Goal: Information Seeking & Learning: Learn about a topic

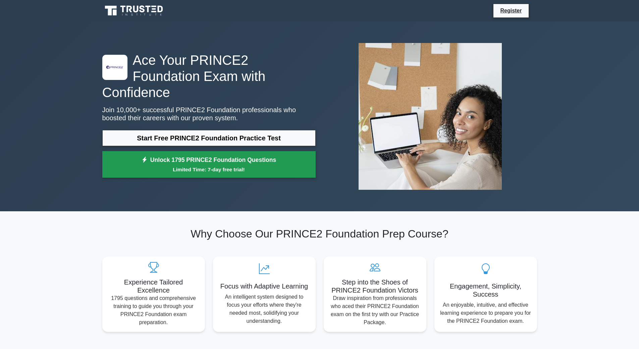
click at [222, 156] on link "Unlock 1795 PRINCE2 Foundation Questions Limited Time: 7-day free trial!" at bounding box center [208, 164] width 213 height 27
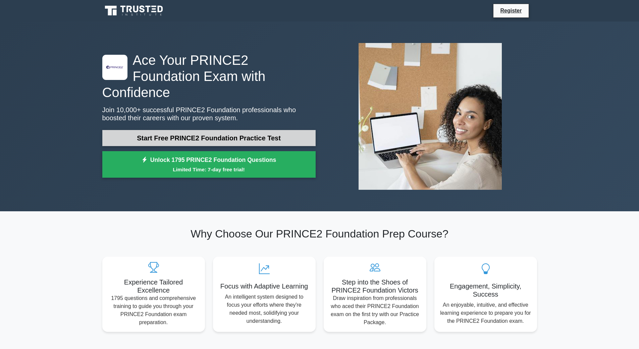
click at [185, 130] on link "Start Free PRINCE2 Foundation Practice Test" at bounding box center [208, 138] width 213 height 16
click at [174, 130] on link "Start Free PRINCE2 Foundation Practice Test" at bounding box center [208, 138] width 213 height 16
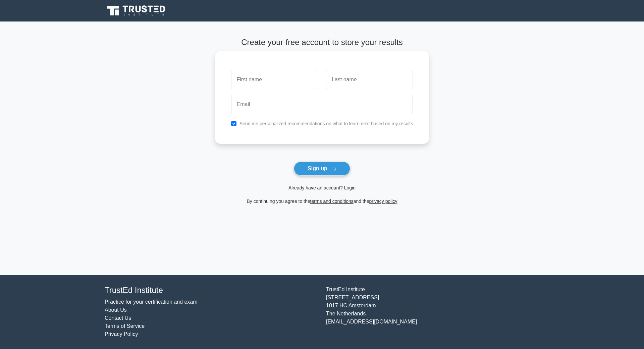
click at [294, 76] on input "text" at bounding box center [274, 79] width 87 height 19
type input "[PERSON_NAME]"
click at [362, 78] on input "text" at bounding box center [369, 79] width 87 height 19
type input "[PERSON_NAME]"
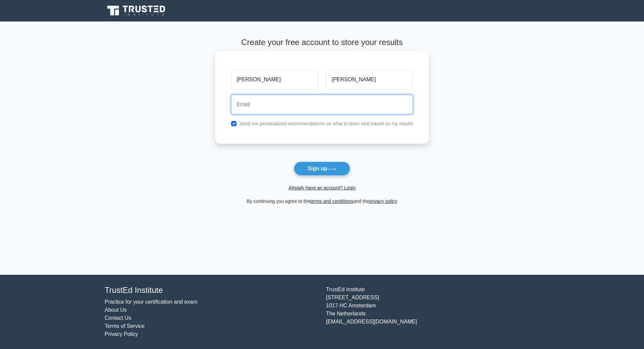
click at [327, 108] on input "email" at bounding box center [322, 104] width 182 height 19
type input "[EMAIL_ADDRESS][DOMAIN_NAME]"
click at [326, 122] on label "Send me personalized recommendations on what to learn next based on my results" at bounding box center [327, 123] width 174 height 5
click at [236, 124] on input "checkbox" at bounding box center [233, 123] width 5 height 5
checkbox input "false"
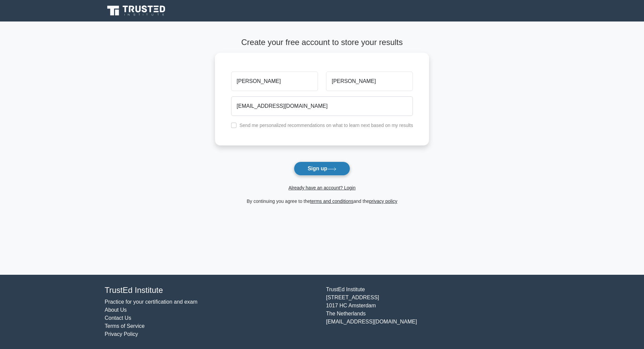
click at [332, 169] on icon at bounding box center [332, 169] width 9 height 4
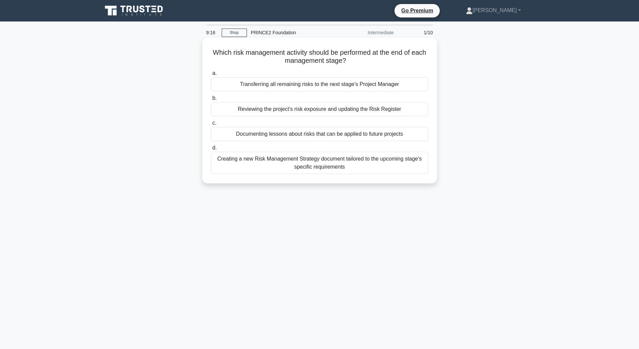
click at [332, 109] on div "Reviewing the project's risk exposure and updating the Risk Register" at bounding box center [319, 109] width 217 height 14
click at [211, 100] on input "b. Reviewing the project's risk exposure and updating the Risk Register" at bounding box center [211, 98] width 0 height 4
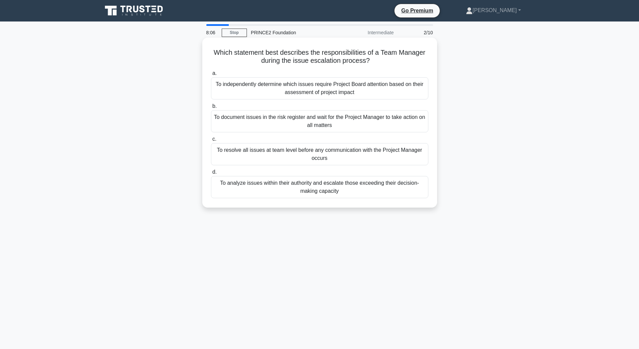
click at [378, 86] on div "To independently determine which issues require Project Board attention based o…" at bounding box center [319, 88] width 217 height 22
click at [211, 76] on input "a. To independently determine which issues require Project Board attention base…" at bounding box center [211, 73] width 0 height 4
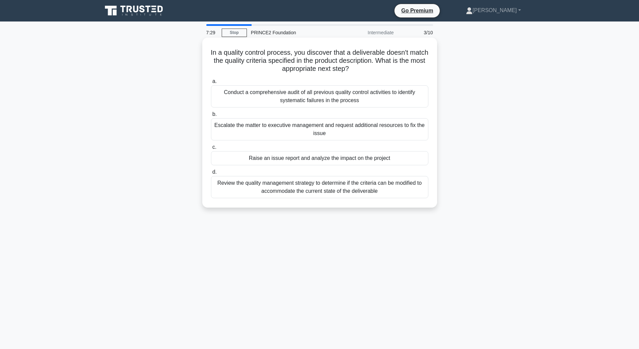
click at [398, 162] on div "Raise an issue report and analyze the impact on the project" at bounding box center [319, 158] width 217 height 14
click at [211, 149] on input "c. Raise an issue report and analyze the impact on the project" at bounding box center [211, 147] width 0 height 4
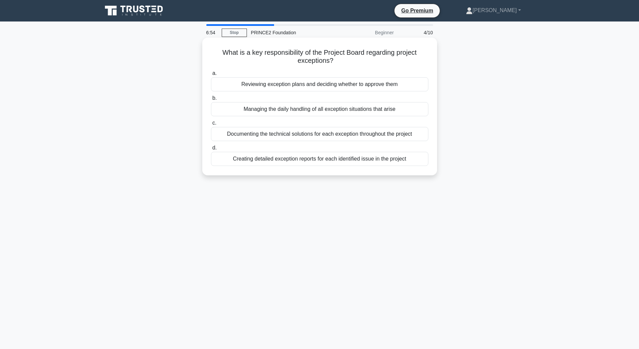
click at [385, 86] on div "Reviewing exception plans and deciding whether to approve them" at bounding box center [319, 84] width 217 height 14
click at [211, 76] on input "a. Reviewing exception plans and deciding whether to approve them" at bounding box center [211, 73] width 0 height 4
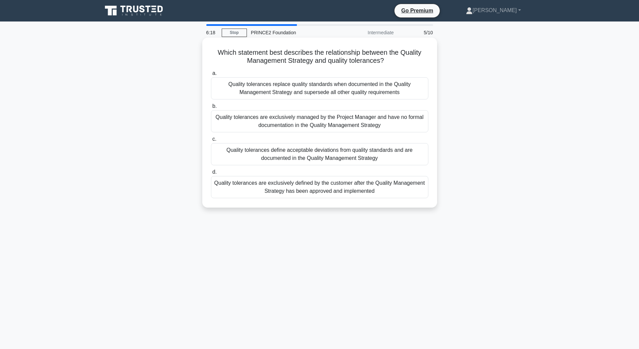
click at [245, 158] on div "Quality tolerances define acceptable deviations from quality standards and are …" at bounding box center [319, 154] width 217 height 22
click at [211, 141] on input "c. Quality tolerances define acceptable deviations from quality standards and a…" at bounding box center [211, 139] width 0 height 4
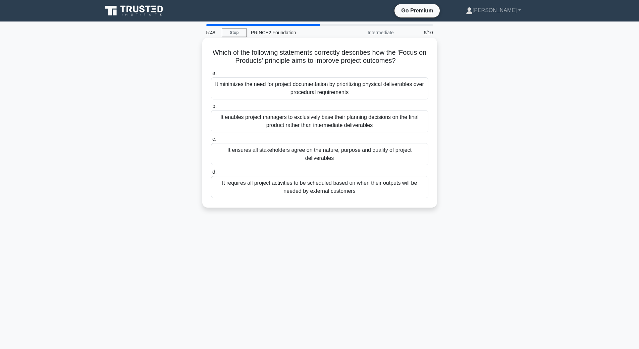
click at [310, 154] on div "It ensures all stakeholders agree on the nature, purpose and quality of project…" at bounding box center [319, 154] width 217 height 22
click at [211, 141] on input "c. It ensures all stakeholders agree on the nature, purpose and quality of proj…" at bounding box center [211, 139] width 0 height 4
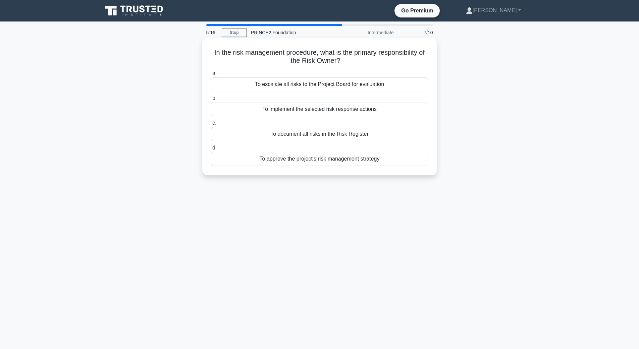
click at [369, 114] on div "To implement the selected risk response actions" at bounding box center [319, 109] width 217 height 14
click at [211, 100] on input "b. To implement the selected risk response actions" at bounding box center [211, 98] width 0 height 4
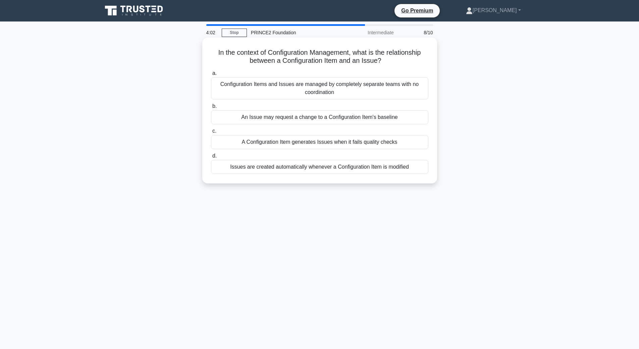
click at [388, 114] on div "An Issue may request a change to a Configuration Item's baseline" at bounding box center [319, 117] width 217 height 14
click at [211, 108] on input "b. An Issue may request a change to a Configuration Item's baseline" at bounding box center [211, 106] width 0 height 4
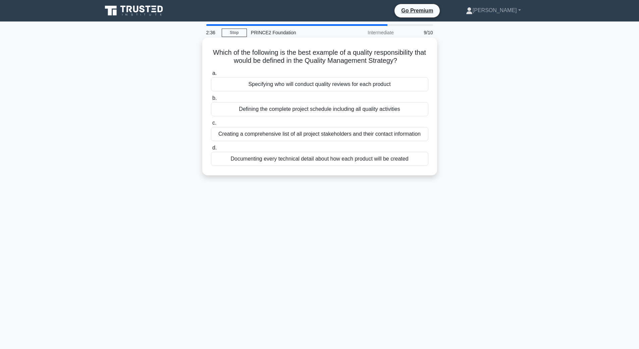
click at [405, 80] on div "Specifying who will conduct quality reviews for each product" at bounding box center [319, 84] width 217 height 14
click at [211, 76] on input "a. Specifying who will conduct quality reviews for each product" at bounding box center [211, 73] width 0 height 4
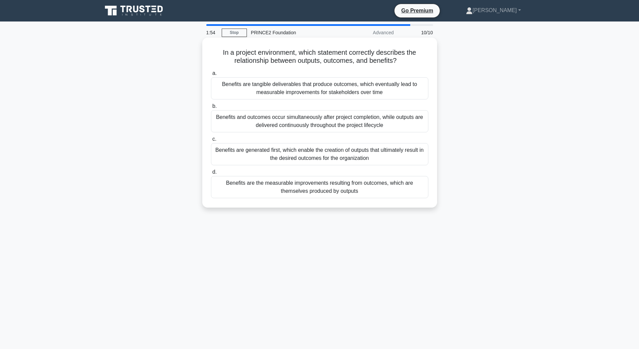
click at [320, 189] on div "Benefits are the measurable improvements resulting from outcomes, which are the…" at bounding box center [319, 187] width 217 height 22
click at [211, 174] on input "d. Benefits are the measurable improvements resulting from outcomes, which are …" at bounding box center [211, 172] width 0 height 4
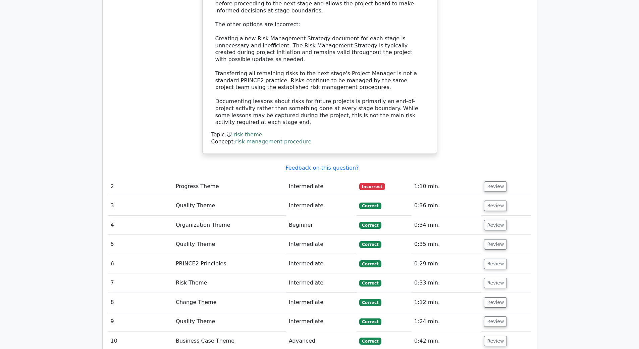
scroll to position [805, 0]
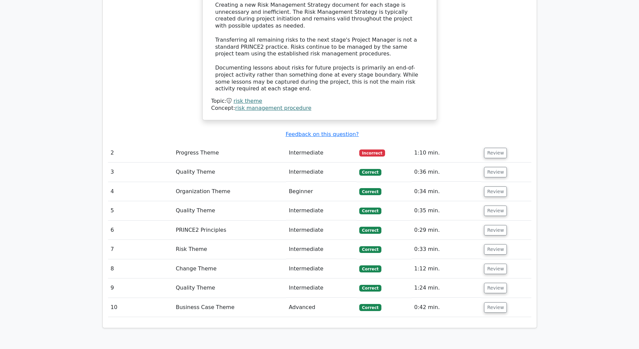
click at [192, 143] on td "Progress Theme" at bounding box center [229, 152] width 113 height 19
click at [491, 148] on button "Review" at bounding box center [495, 153] width 23 height 10
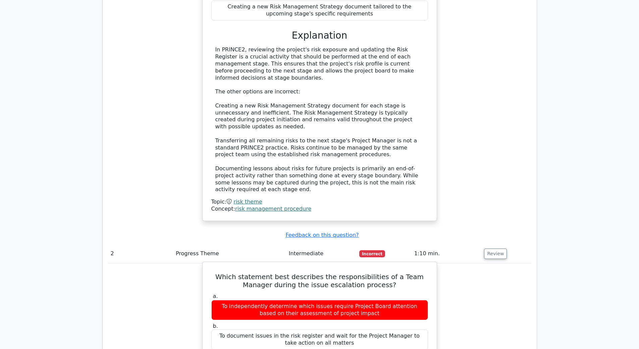
scroll to position [503, 0]
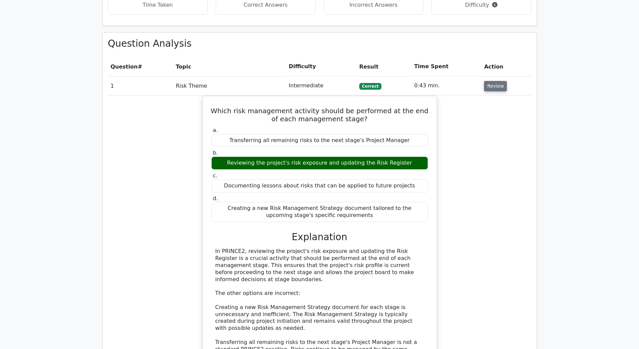
click at [503, 81] on button "Review" at bounding box center [495, 86] width 23 height 10
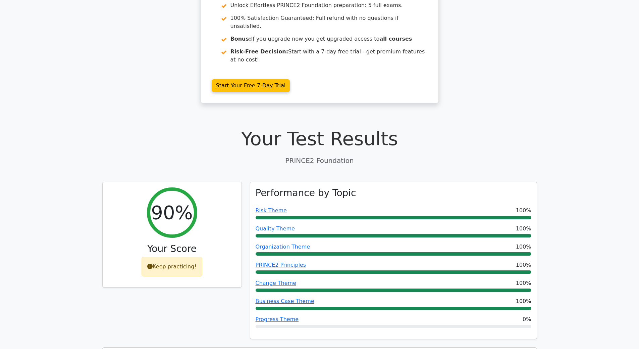
scroll to position [0, 0]
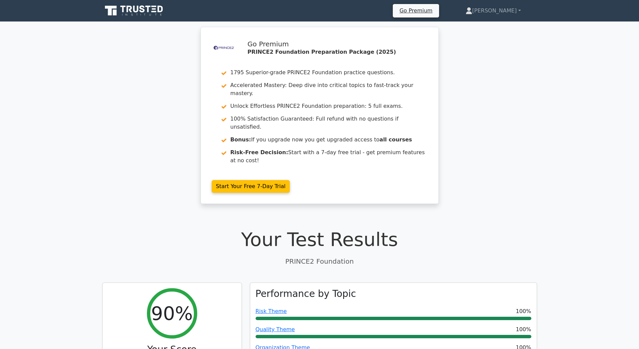
click at [135, 8] on icon at bounding box center [134, 10] width 64 height 13
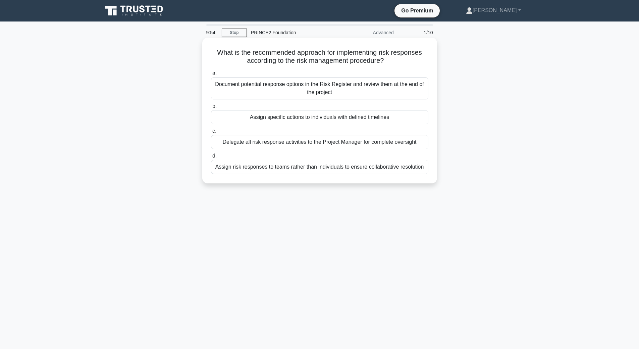
click at [257, 94] on div "Document potential response options in the Risk Register and review them at the…" at bounding box center [319, 88] width 217 height 22
click at [211, 76] on input "a. Document potential response options in the Risk Register and review them at …" at bounding box center [211, 73] width 0 height 4
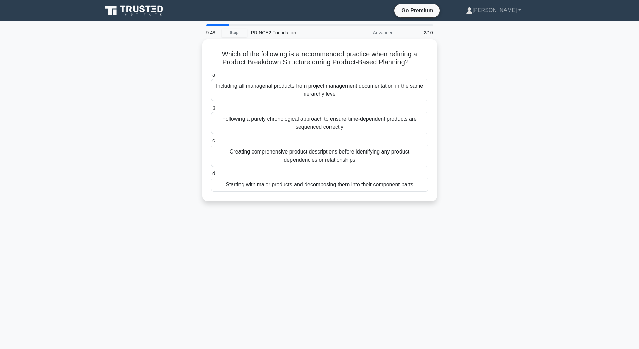
click at [257, 94] on div "Including all managerial products from project management documentation in the …" at bounding box center [319, 90] width 217 height 22
click at [211, 77] on input "a. Including all managerial products from project management documentation in t…" at bounding box center [211, 75] width 0 height 4
